Goal: Find specific page/section: Find specific page/section

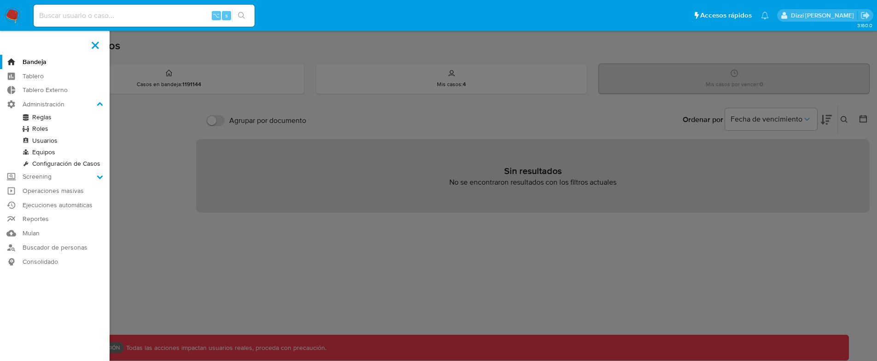
click at [43, 117] on link "Reglas" at bounding box center [55, 117] width 110 height 12
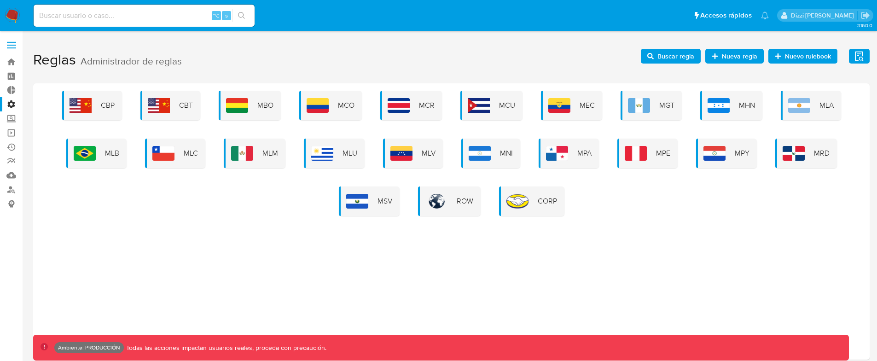
click at [13, 104] on label "Administración" at bounding box center [55, 104] width 110 height 14
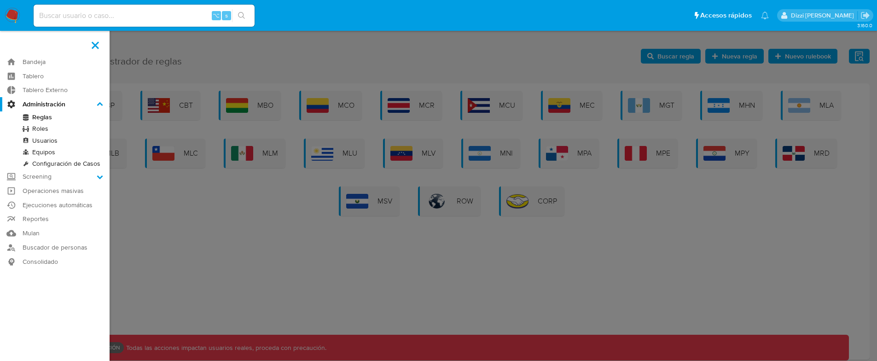
click at [0, 0] on input "Administración" at bounding box center [0, 0] width 0 height 0
click at [13, 104] on label "Administración" at bounding box center [55, 104] width 110 height 14
click at [0, 0] on input "Administración" at bounding box center [0, 0] width 0 height 0
